Goal: Task Accomplishment & Management: Complete application form

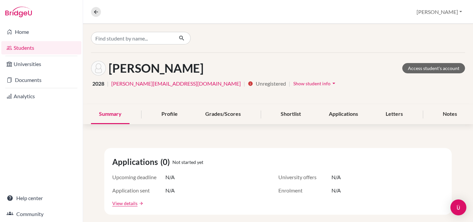
click at [26, 49] on link "Students" at bounding box center [41, 47] width 80 height 13
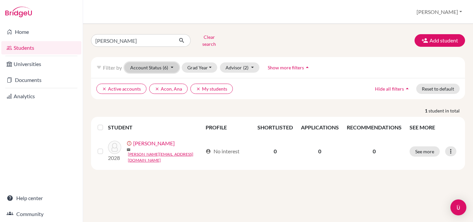
click at [173, 64] on button "Account Status (6)" at bounding box center [152, 68] width 55 height 10
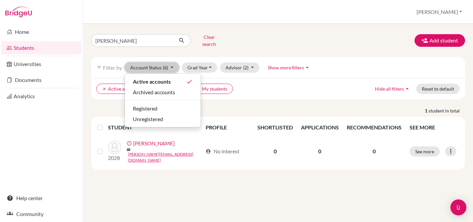
click at [173, 63] on button "Account Status (6)" at bounding box center [152, 68] width 55 height 10
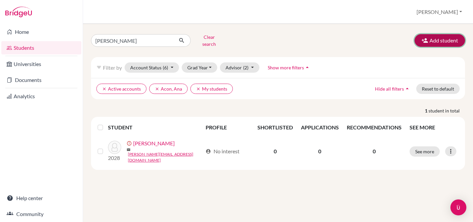
click at [441, 40] on button "Add student" at bounding box center [440, 40] width 51 height 13
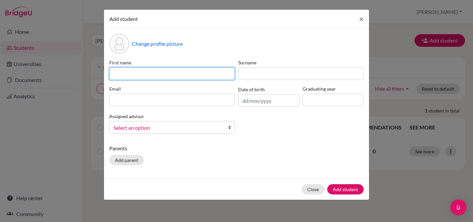
click at [183, 77] on input at bounding box center [172, 73] width 126 height 13
type input "Luciana"
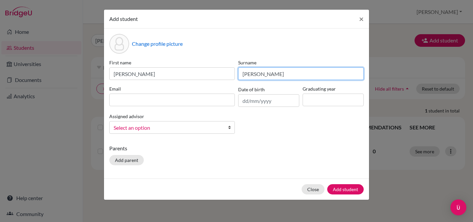
type input "Zamora"
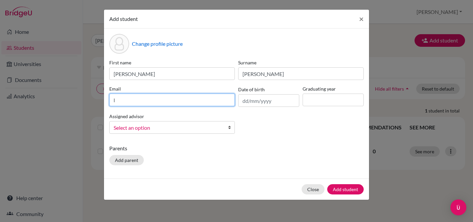
type input "lzamora@europeanschoo.com"
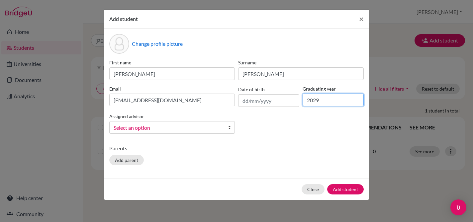
type input "2029"
click at [113, 124] on link "Select an option" at bounding box center [172, 127] width 126 height 13
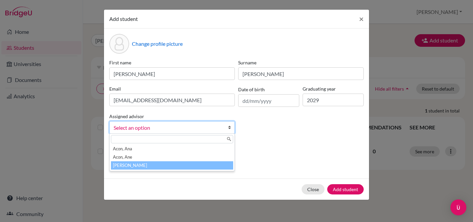
click at [120, 164] on li "Smith, Amy" at bounding box center [172, 166] width 122 height 8
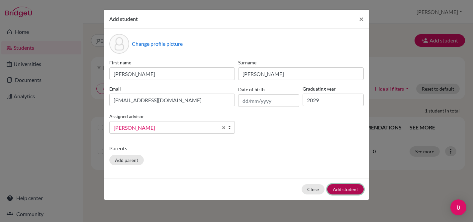
click at [348, 192] on button "Add student" at bounding box center [346, 190] width 37 height 10
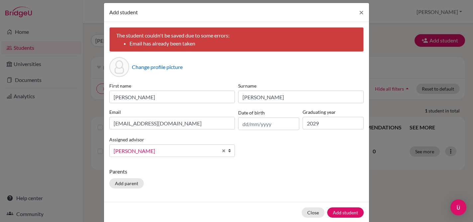
scroll to position [17, 0]
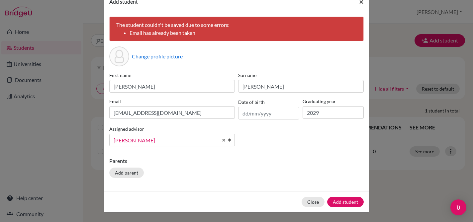
click at [363, 3] on span "×" at bounding box center [361, 2] width 5 height 10
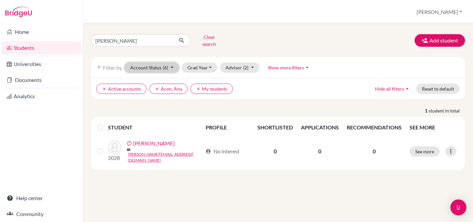
click at [174, 63] on button "Account Status (6)" at bounding box center [152, 68] width 55 height 10
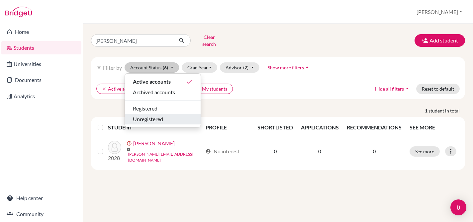
click at [154, 115] on span "Unregistered" at bounding box center [148, 119] width 30 height 8
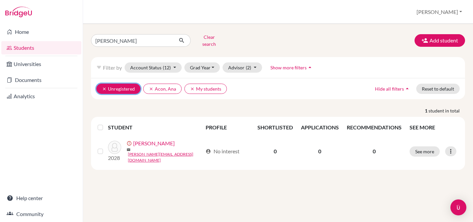
click at [132, 84] on button "clear Unregistered" at bounding box center [118, 89] width 44 height 10
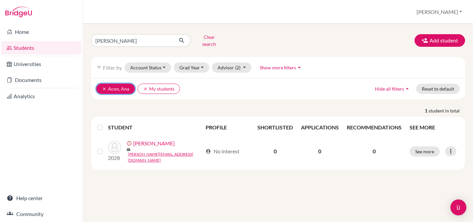
click at [104, 87] on icon "clear" at bounding box center [104, 89] width 5 height 5
click at [103, 87] on icon "clear" at bounding box center [104, 89] width 5 height 5
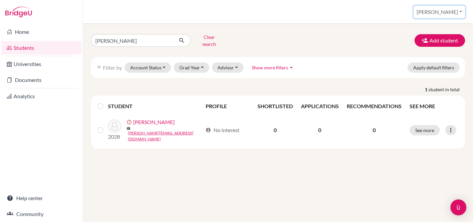
click at [462, 12] on button "[PERSON_NAME]" at bounding box center [440, 12] width 52 height 13
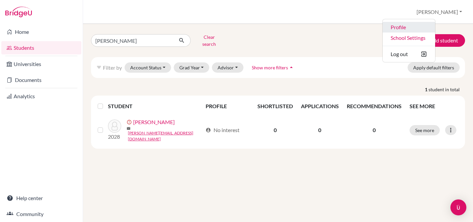
click at [436, 25] on link "Profile" at bounding box center [409, 27] width 53 height 11
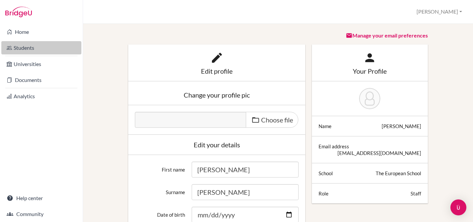
click at [15, 51] on link "Students" at bounding box center [41, 47] width 80 height 13
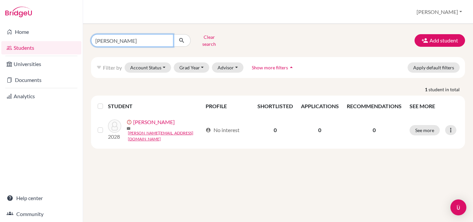
click at [167, 37] on input "harry" at bounding box center [132, 40] width 82 height 13
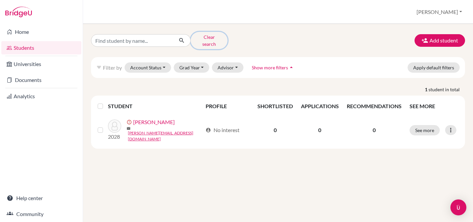
click at [219, 38] on button "Clear search" at bounding box center [209, 40] width 37 height 17
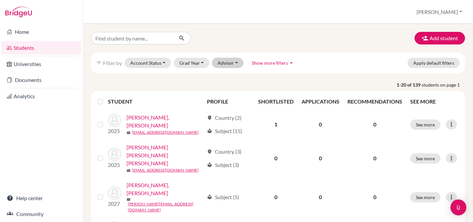
scroll to position [0, 0]
click at [229, 61] on button "Advisor" at bounding box center [228, 63] width 32 height 10
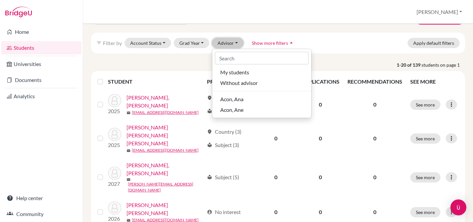
scroll to position [20, 0]
click at [229, 70] on span "My students" at bounding box center [234, 72] width 29 height 8
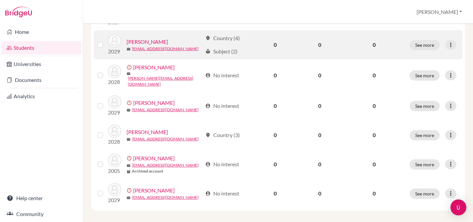
scroll to position [161, 0]
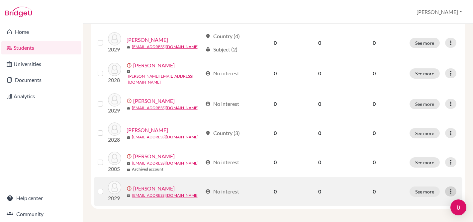
click at [453, 190] on icon at bounding box center [451, 192] width 7 height 7
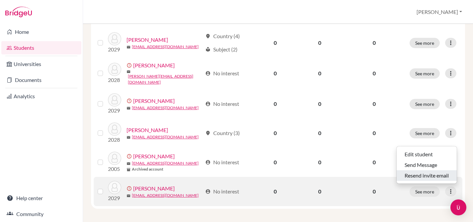
click at [433, 176] on button "Resend invite email" at bounding box center [427, 176] width 60 height 11
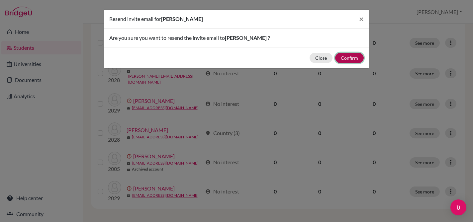
click at [345, 60] on button "Confirm" at bounding box center [350, 58] width 29 height 10
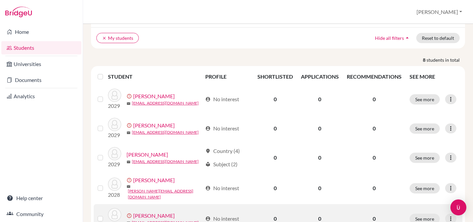
scroll to position [0, 0]
